Goal: Information Seeking & Learning: Learn about a topic

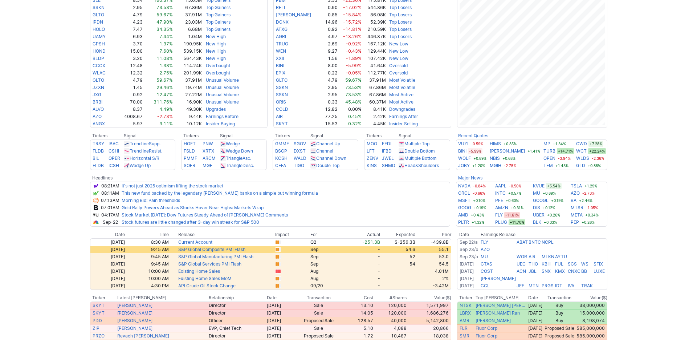
scroll to position [180, 0]
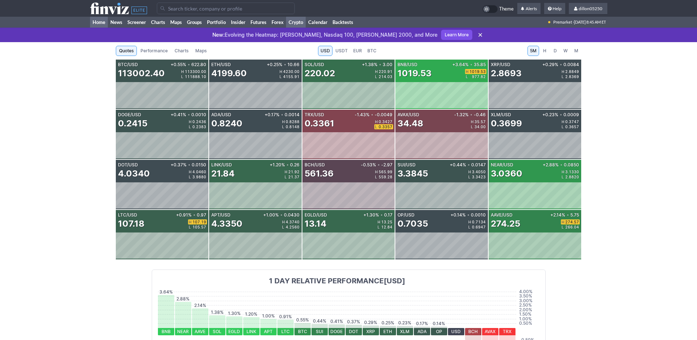
click at [97, 28] on link "Home" at bounding box center [99, 22] width 18 height 11
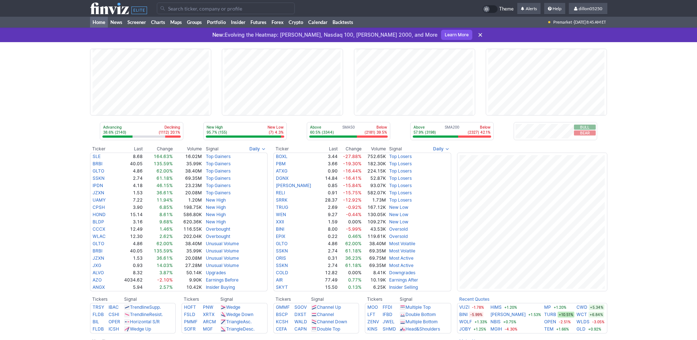
click at [185, 12] on input "Search" at bounding box center [226, 9] width 138 height 12
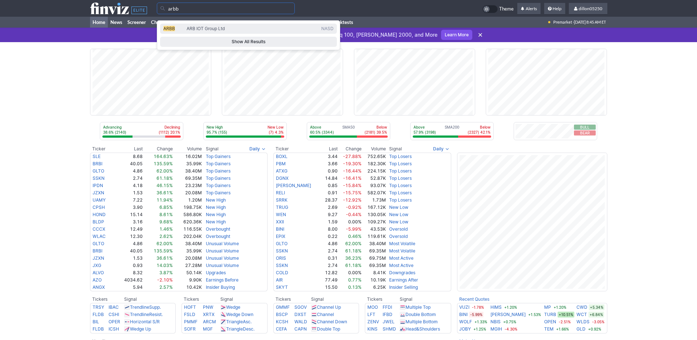
click at [175, 31] on span "ARBB" at bounding box center [169, 28] width 12 height 5
type input "ARBB"
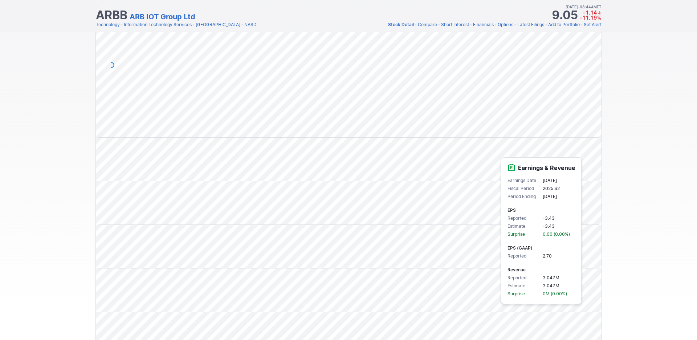
scroll to position [196, 0]
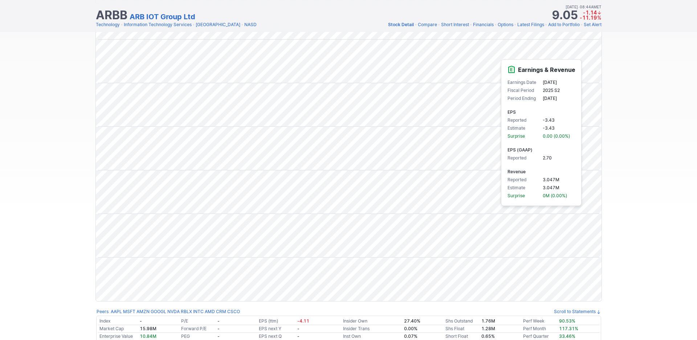
click at [60, 150] on div "Draw Ideas Candle 1M 3M 5M 15M 30M 1H D W M Share" at bounding box center [348, 92] width 697 height 429
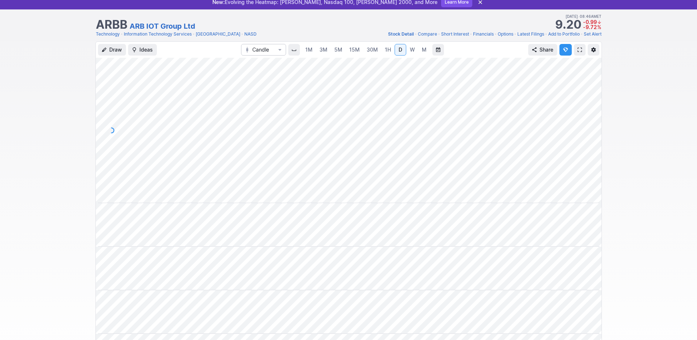
scroll to position [0, 0]
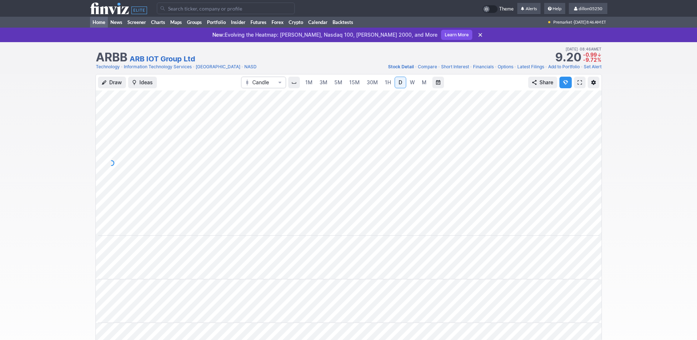
click at [93, 28] on link "Home" at bounding box center [99, 22] width 18 height 11
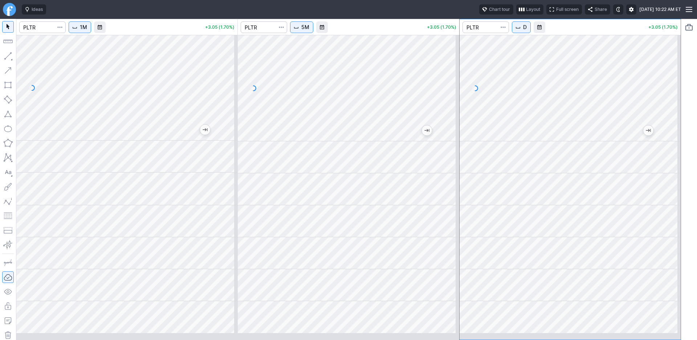
drag, startPoint x: 184, startPoint y: 186, endPoint x: 117, endPoint y: 185, distance: 67.5
click at [117, 174] on div at bounding box center [126, 172] width 221 height 1
click at [315, 141] on div at bounding box center [348, 88] width 221 height 106
